Goal: Information Seeking & Learning: Learn about a topic

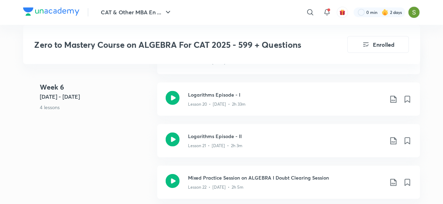
scroll to position [1425, 0]
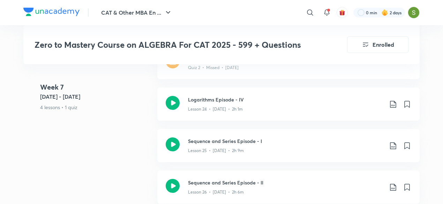
scroll to position [1666, 0]
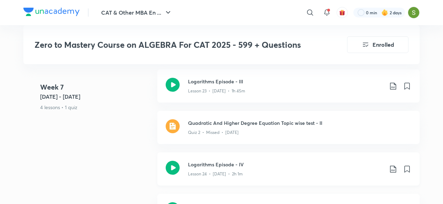
scroll to position [1600, 0]
click at [174, 81] on icon at bounding box center [173, 85] width 14 height 14
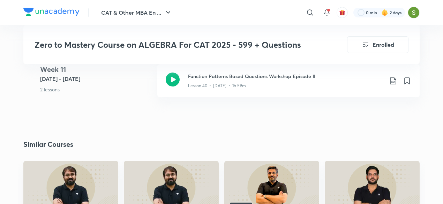
scroll to position [2545, 0]
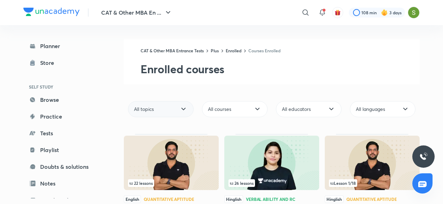
click at [191, 105] on div "All topics" at bounding box center [161, 109] width 66 height 16
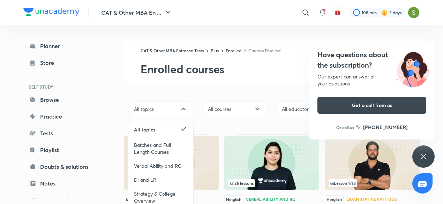
click at [422, 155] on icon at bounding box center [423, 156] width 5 height 5
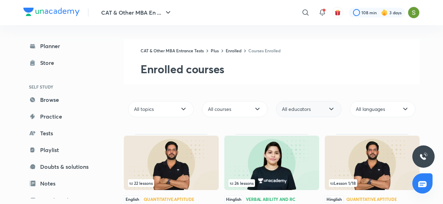
click at [329, 106] on icon at bounding box center [331, 109] width 8 height 8
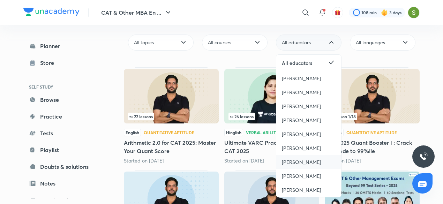
scroll to position [67, 0]
click at [292, 161] on span "[PERSON_NAME]" at bounding box center [301, 161] width 39 height 7
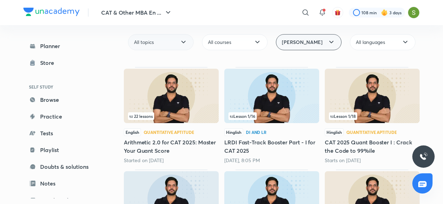
click at [179, 38] on div "All topics" at bounding box center [161, 42] width 66 height 16
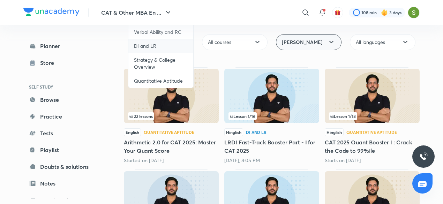
click at [165, 49] on div "DI and LR" at bounding box center [160, 46] width 65 height 14
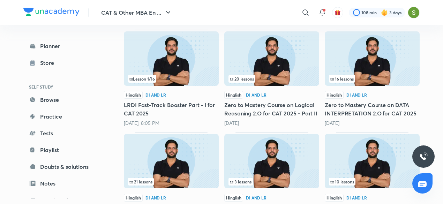
scroll to position [105, 0]
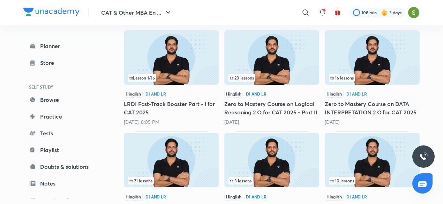
click at [177, 165] on img at bounding box center [171, 160] width 95 height 54
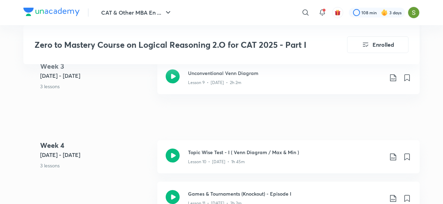
scroll to position [855, 0]
